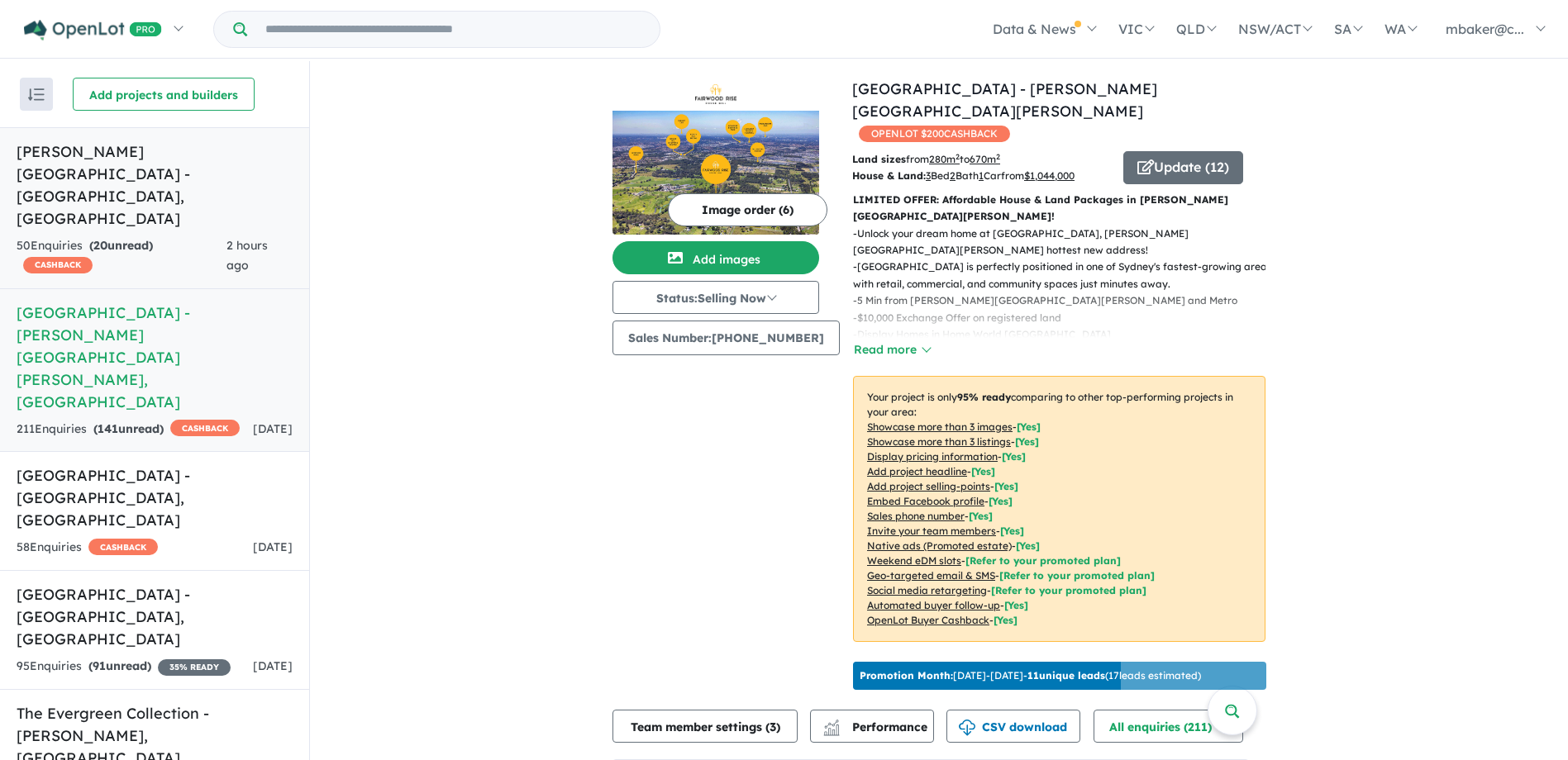
click at [146, 182] on h5 "[PERSON_NAME][GEOGRAPHIC_DATA] - [GEOGRAPHIC_DATA] , [GEOGRAPHIC_DATA]" at bounding box center [155, 185] width 276 height 89
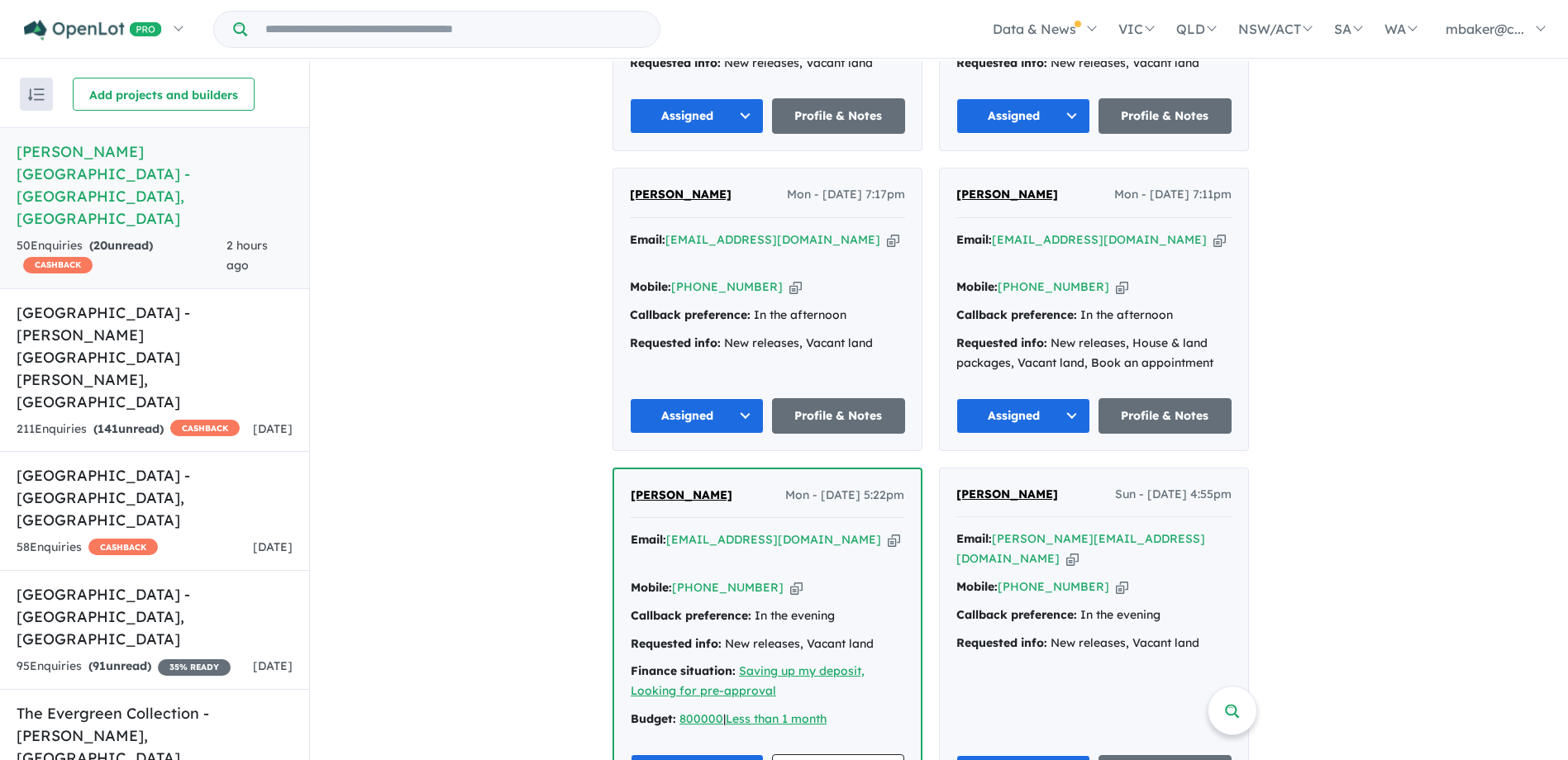
scroll to position [909, 0]
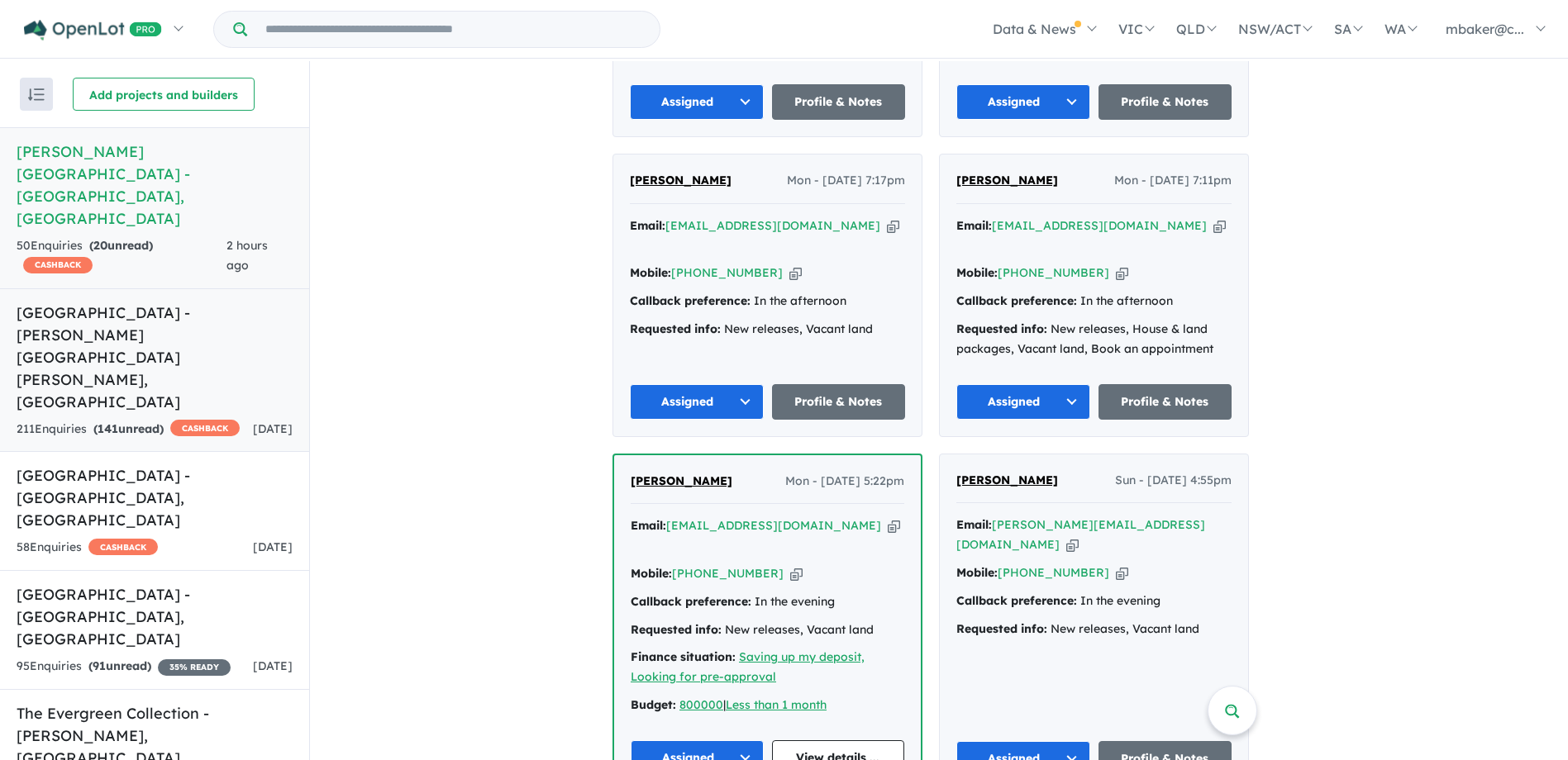
click at [118, 302] on h5 "[GEOGRAPHIC_DATA] - [PERSON_NAME][GEOGRAPHIC_DATA][PERSON_NAME] , [GEOGRAPHIC_D…" at bounding box center [155, 357] width 276 height 111
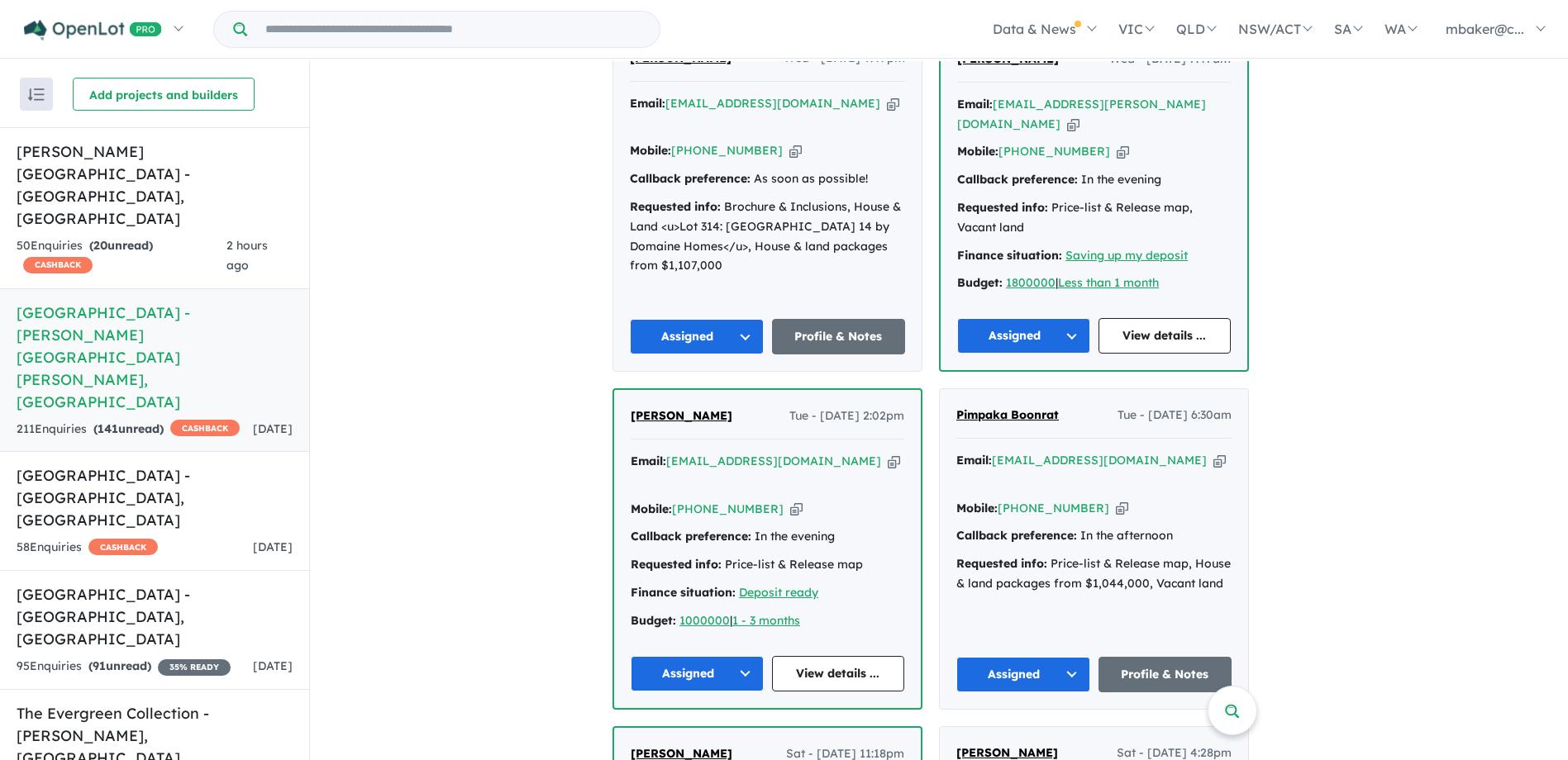
scroll to position [1554, 0]
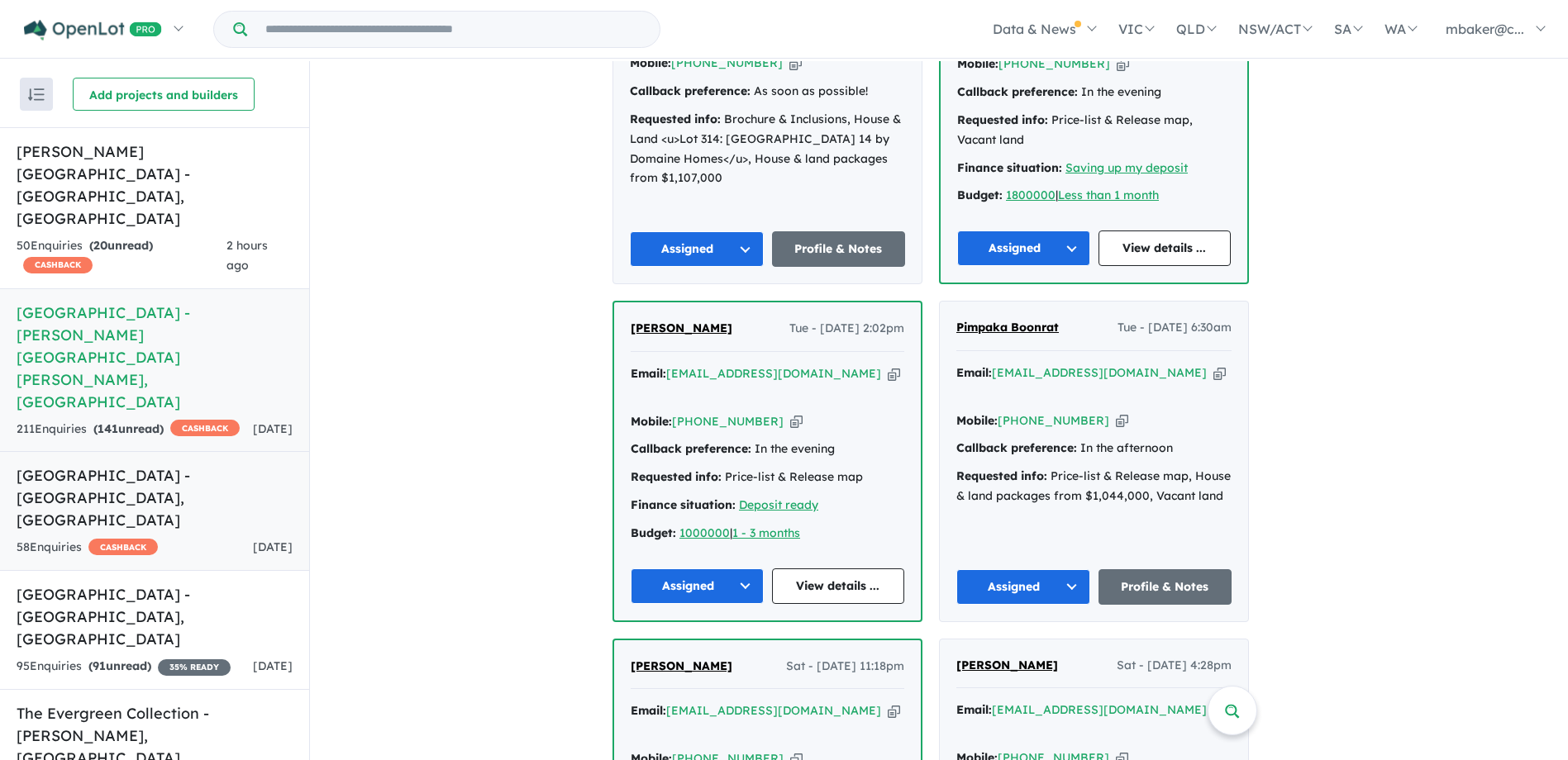
click at [167, 465] on h5 "[GEOGRAPHIC_DATA] - [GEOGRAPHIC_DATA] , [GEOGRAPHIC_DATA]" at bounding box center [155, 497] width 276 height 67
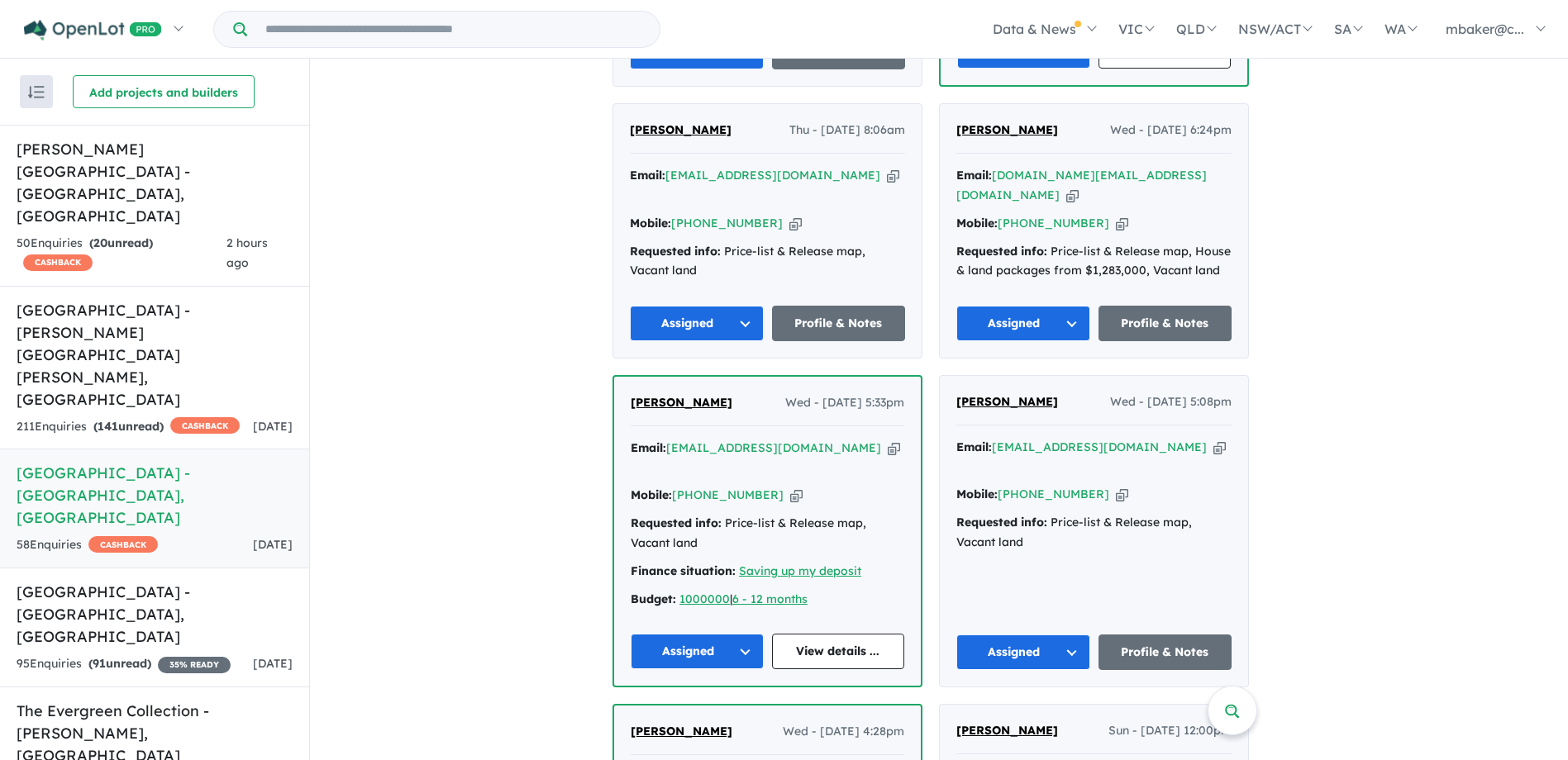
scroll to position [1306, 0]
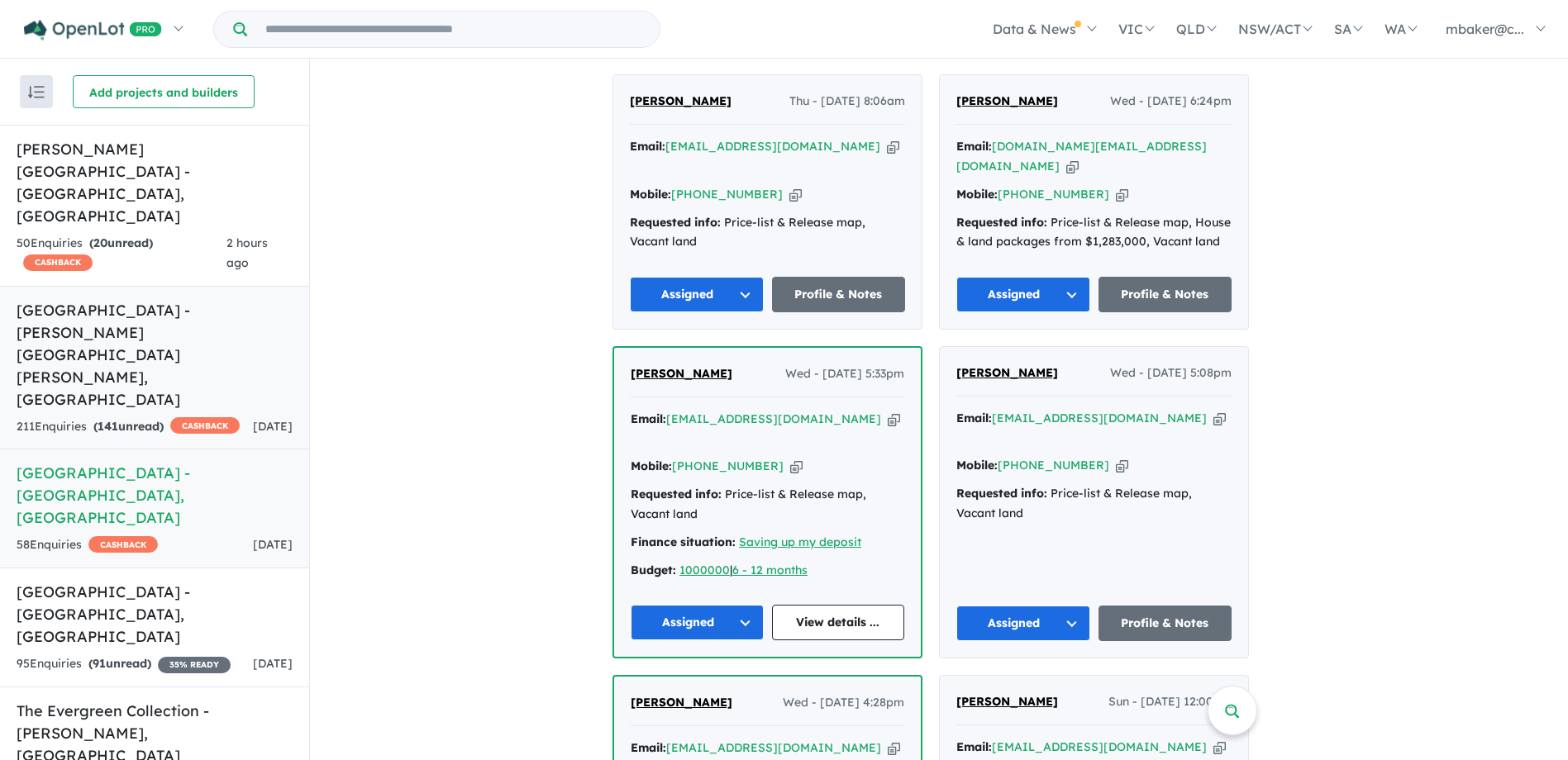
click at [164, 419] on strong "( 141 unread)" at bounding box center [128, 426] width 70 height 15
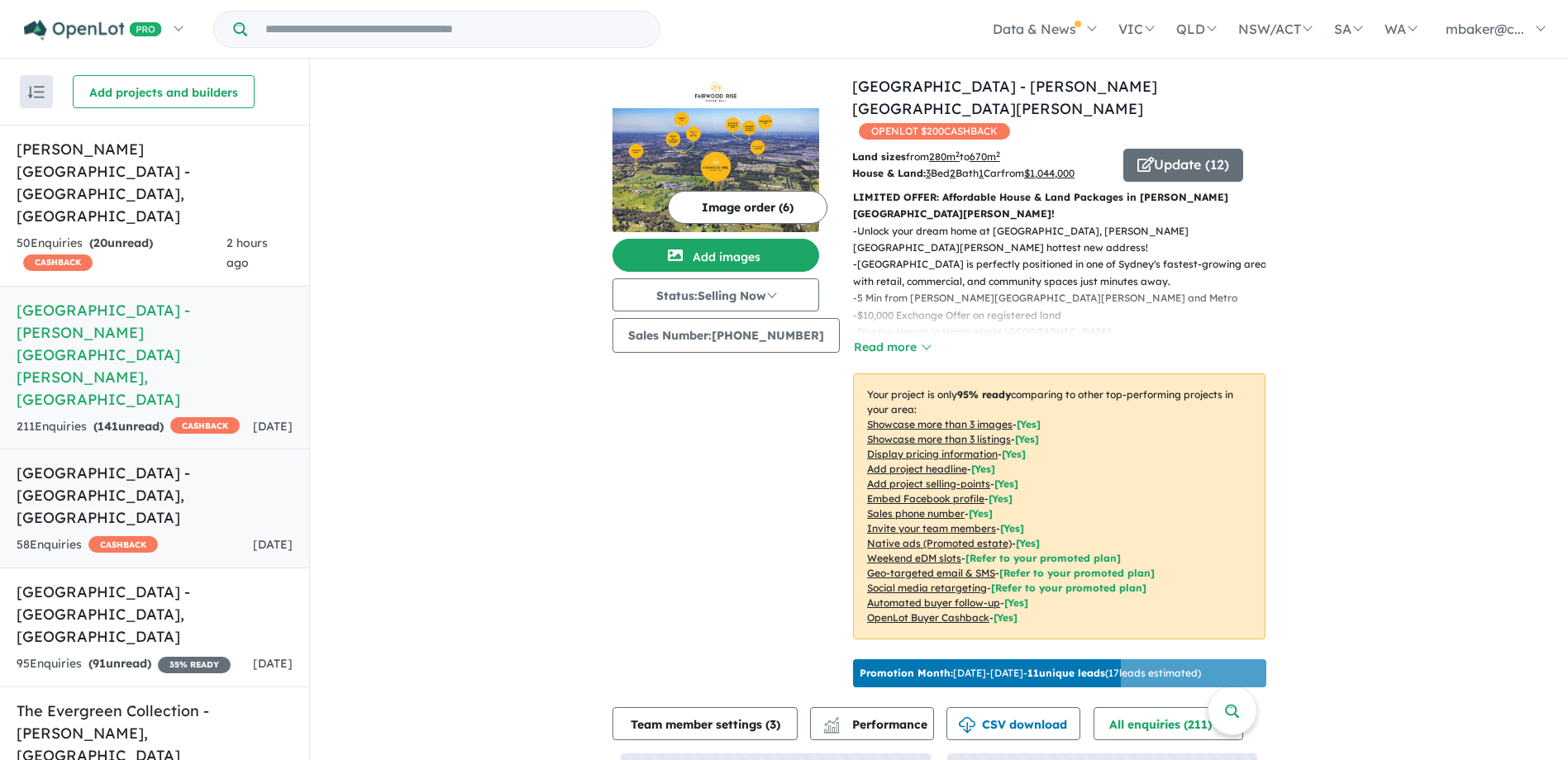
click at [182, 462] on h5 "[GEOGRAPHIC_DATA] - [GEOGRAPHIC_DATA] , [GEOGRAPHIC_DATA]" at bounding box center [155, 495] width 276 height 67
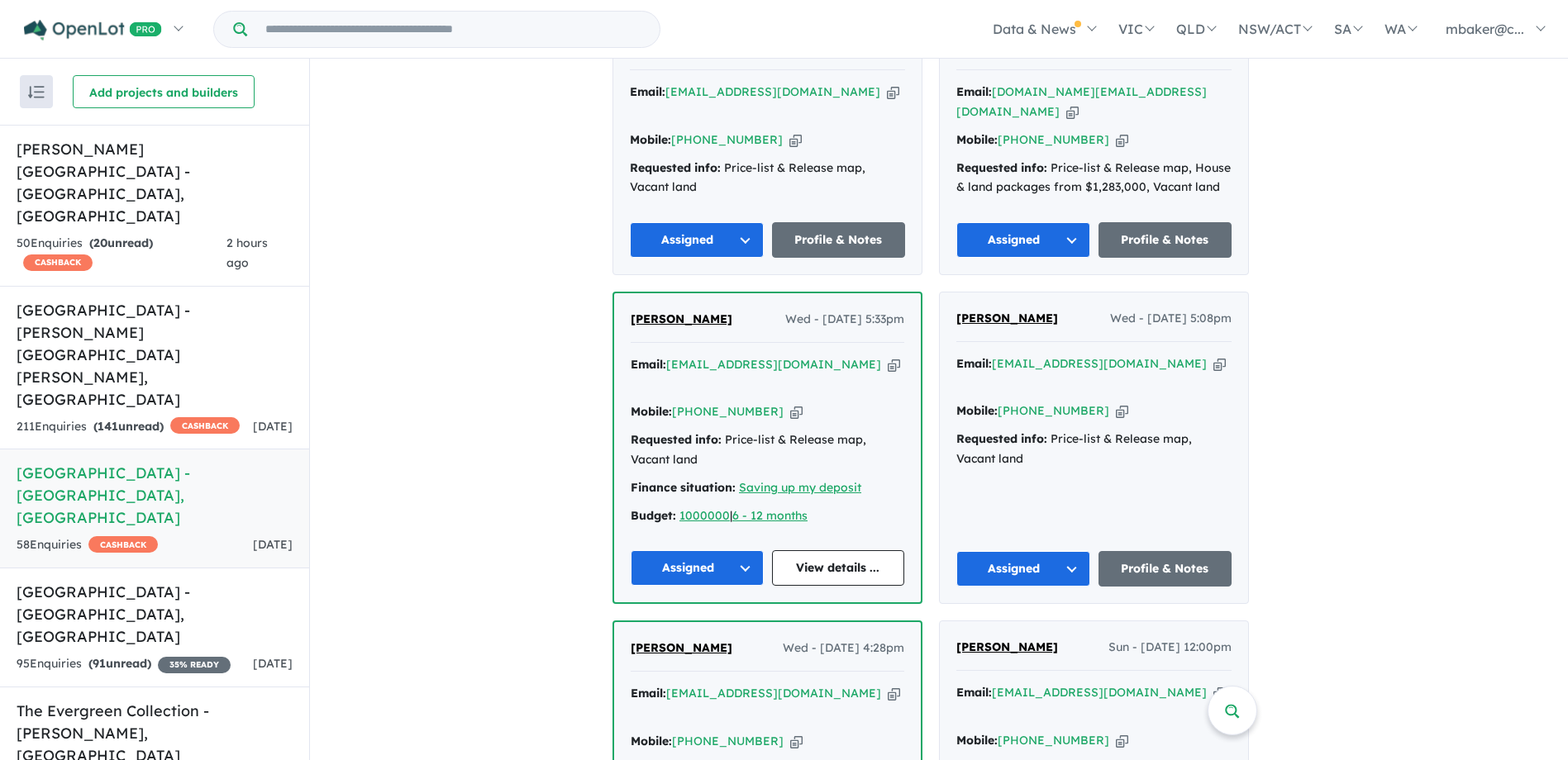
scroll to position [1389, 0]
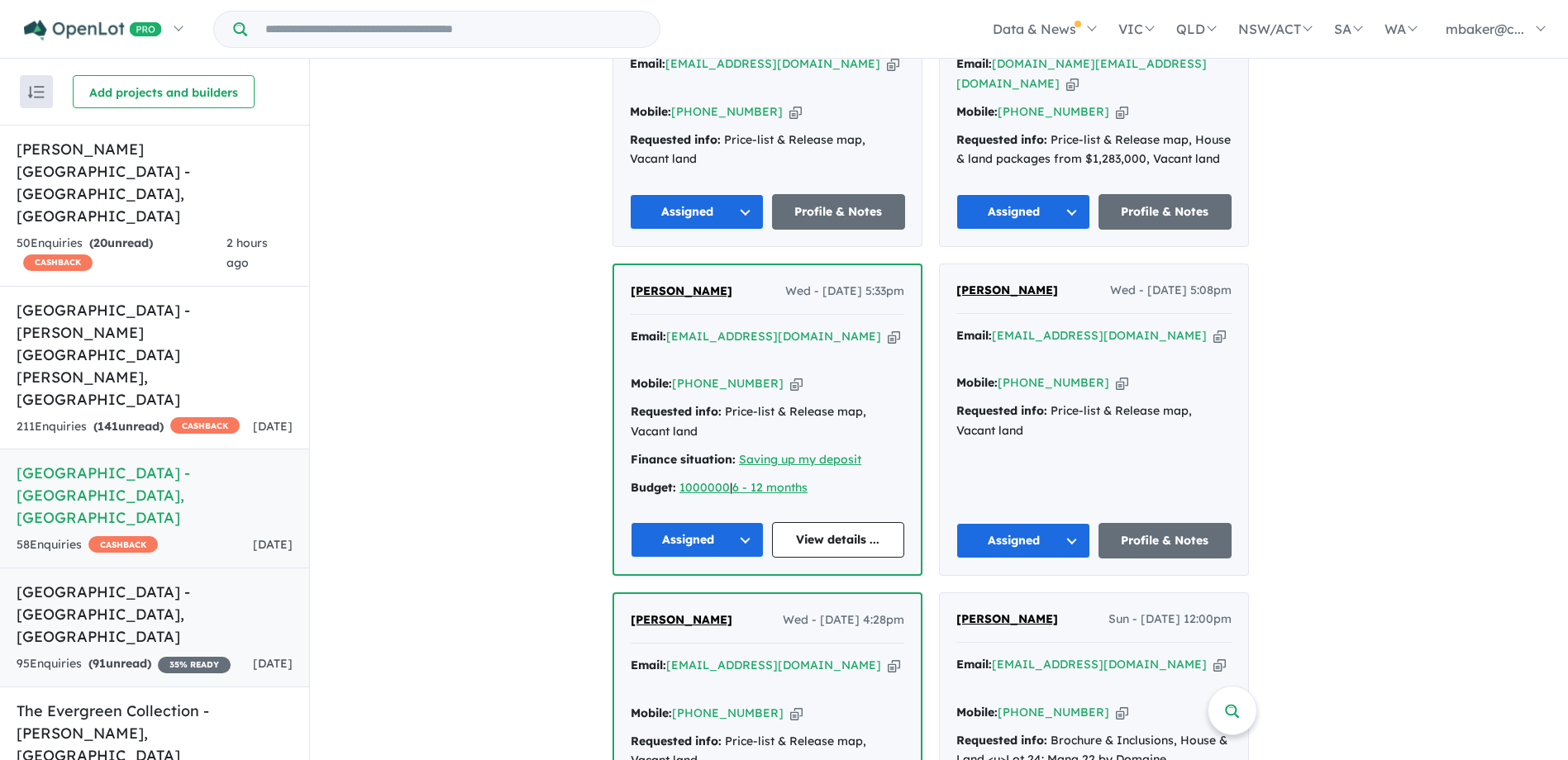
click at [199, 581] on h5 "[GEOGRAPHIC_DATA] - [GEOGRAPHIC_DATA] , [GEOGRAPHIC_DATA]" at bounding box center [155, 614] width 276 height 67
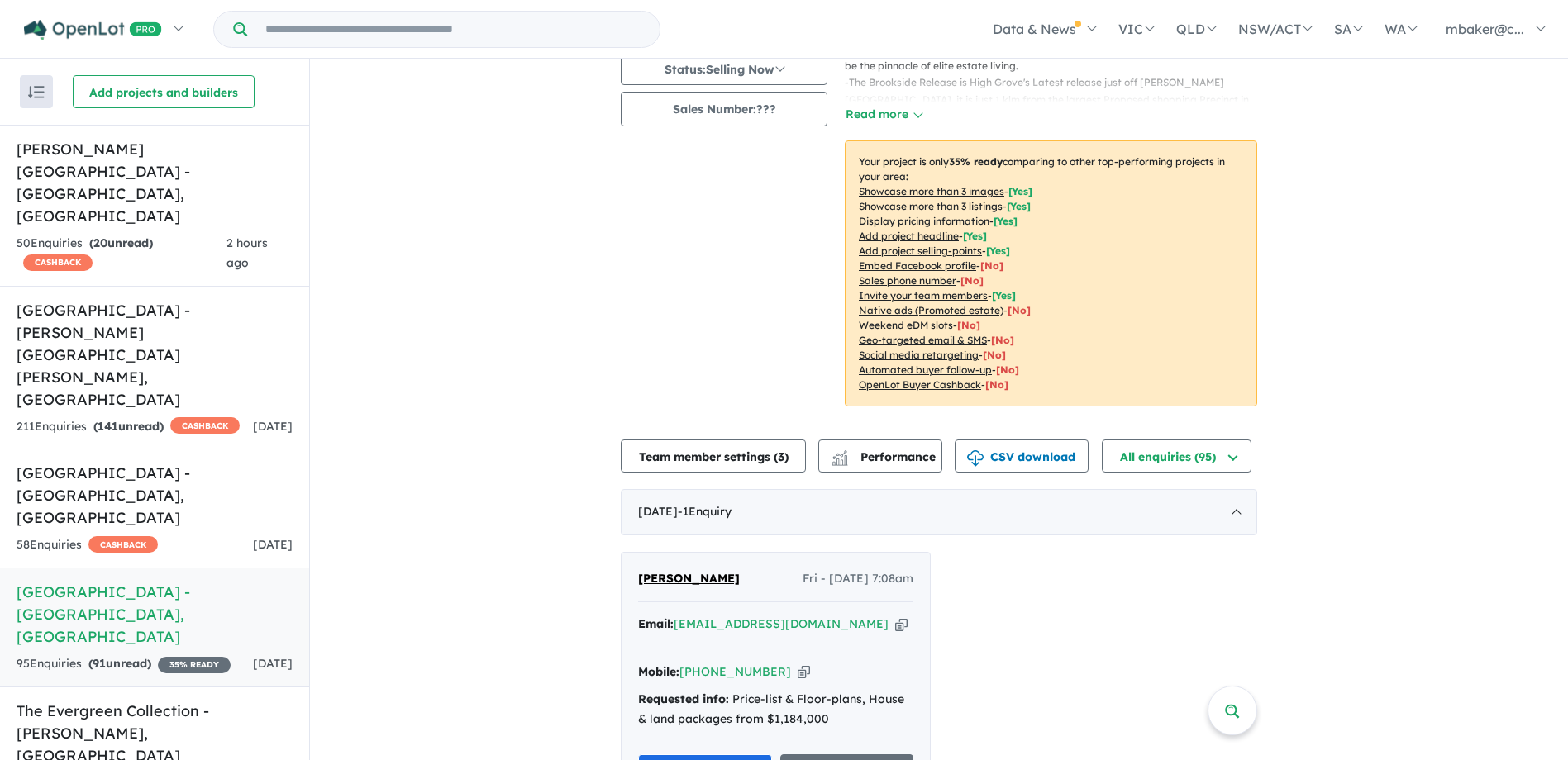
scroll to position [248, 0]
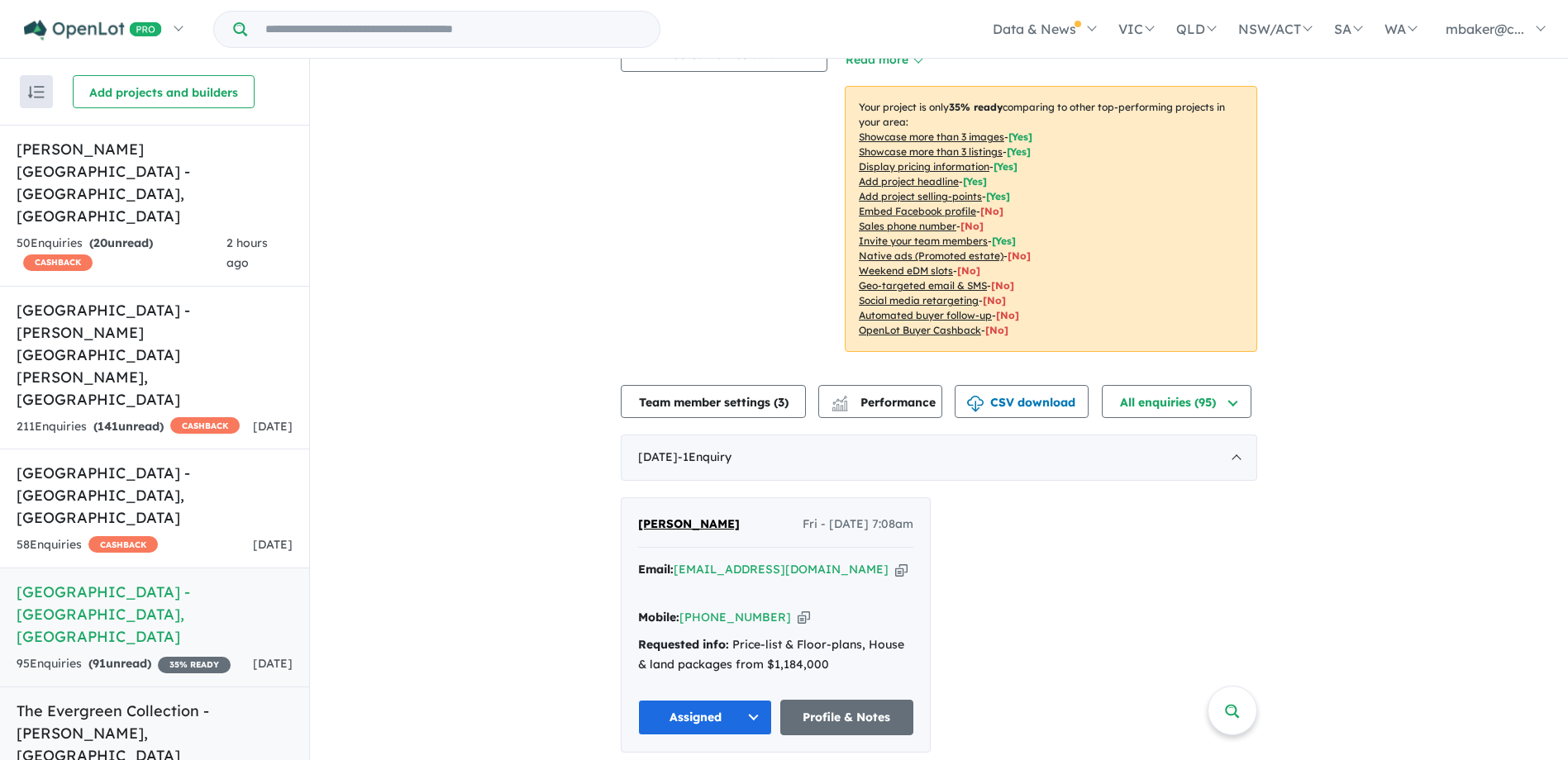
click at [98, 699] on h5 "The Evergreen Collection - [GEOGRAPHIC_DATA] , [GEOGRAPHIC_DATA]" at bounding box center [155, 732] width 276 height 67
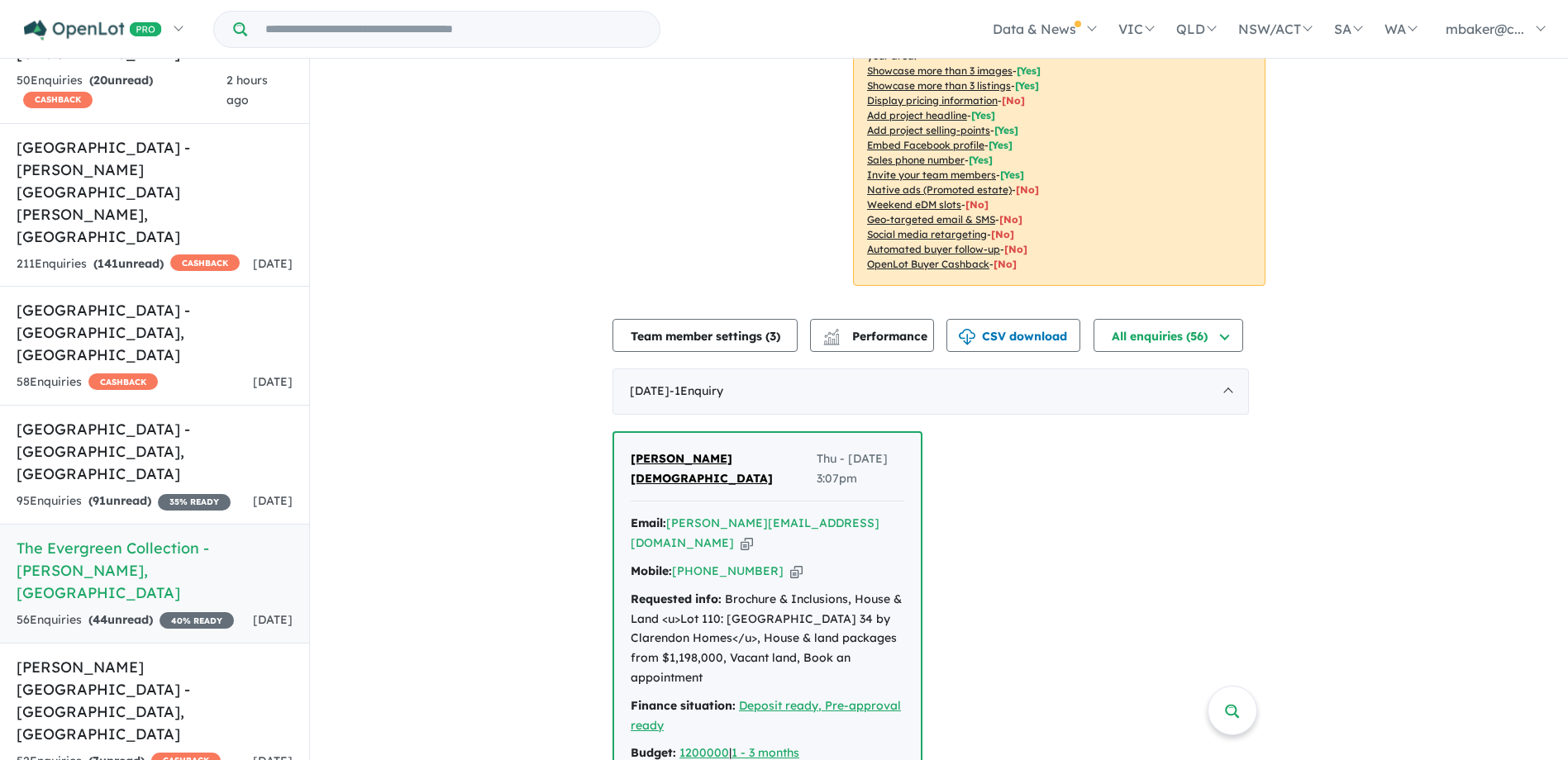
scroll to position [166, 0]
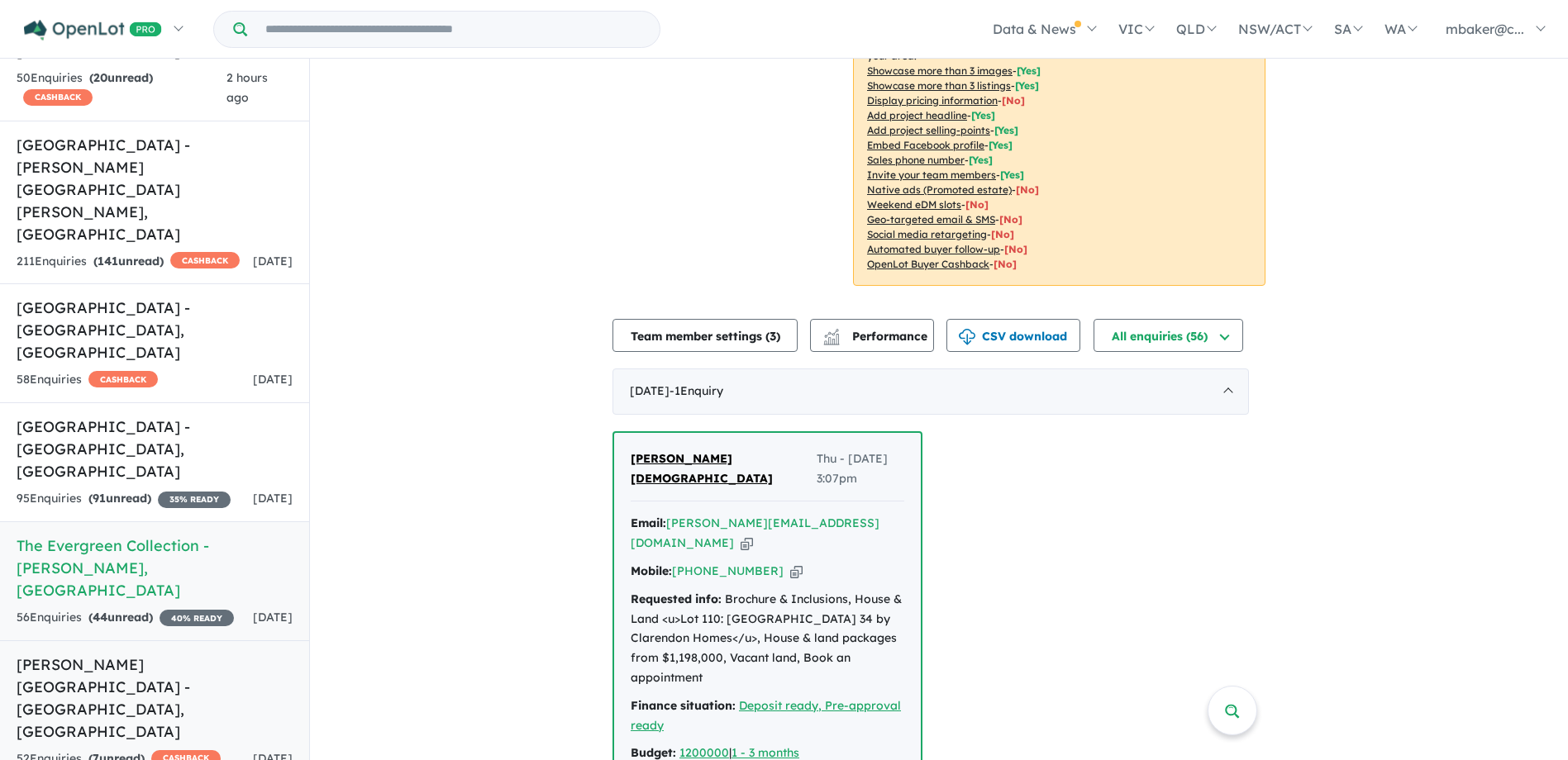
click at [161, 653] on h5 "[PERSON_NAME][GEOGRAPHIC_DATA] - [GEOGRAPHIC_DATA] , [GEOGRAPHIC_DATA]" at bounding box center [155, 698] width 276 height 89
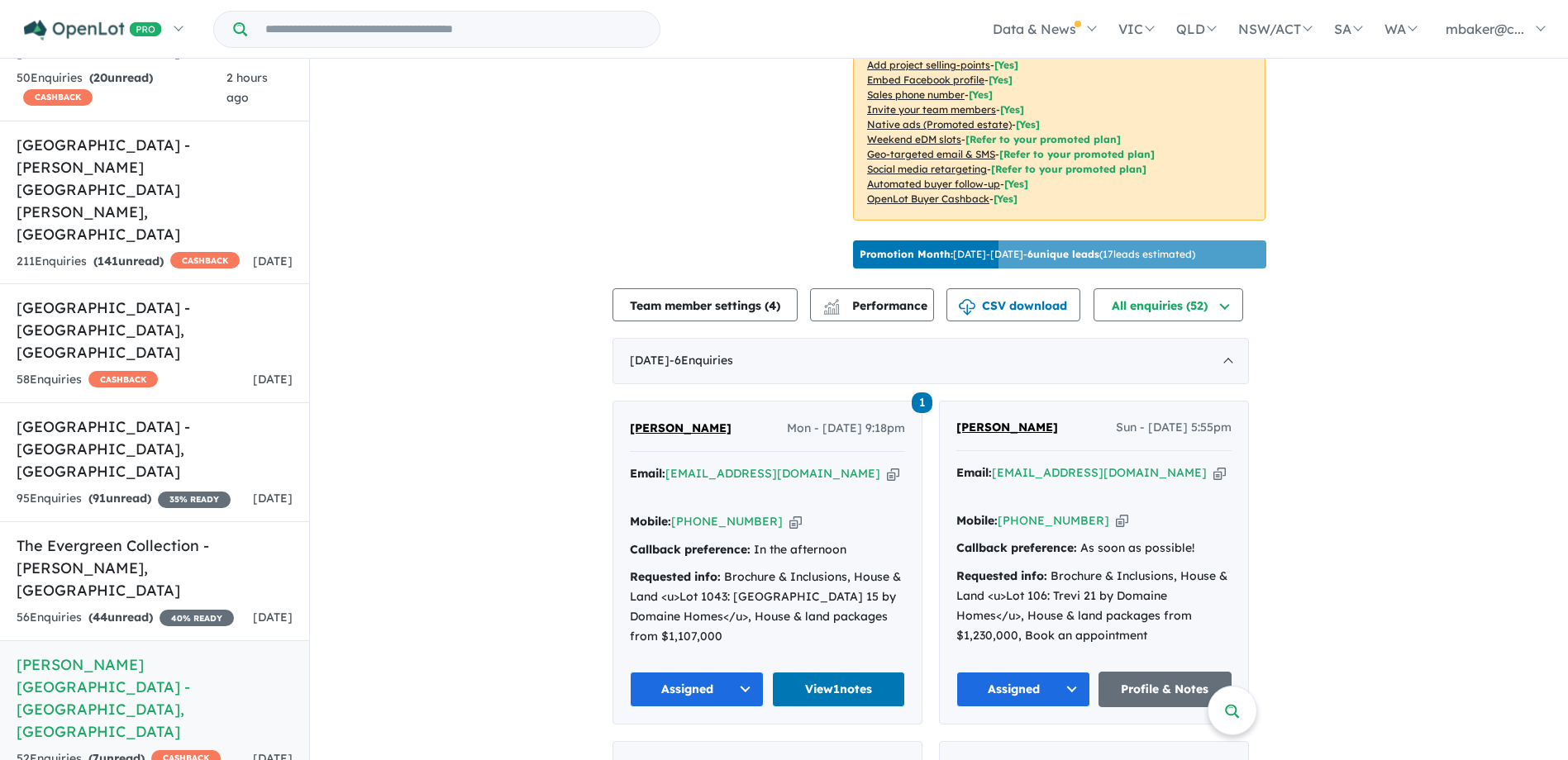
scroll to position [398, 0]
